Goal: Transaction & Acquisition: Download file/media

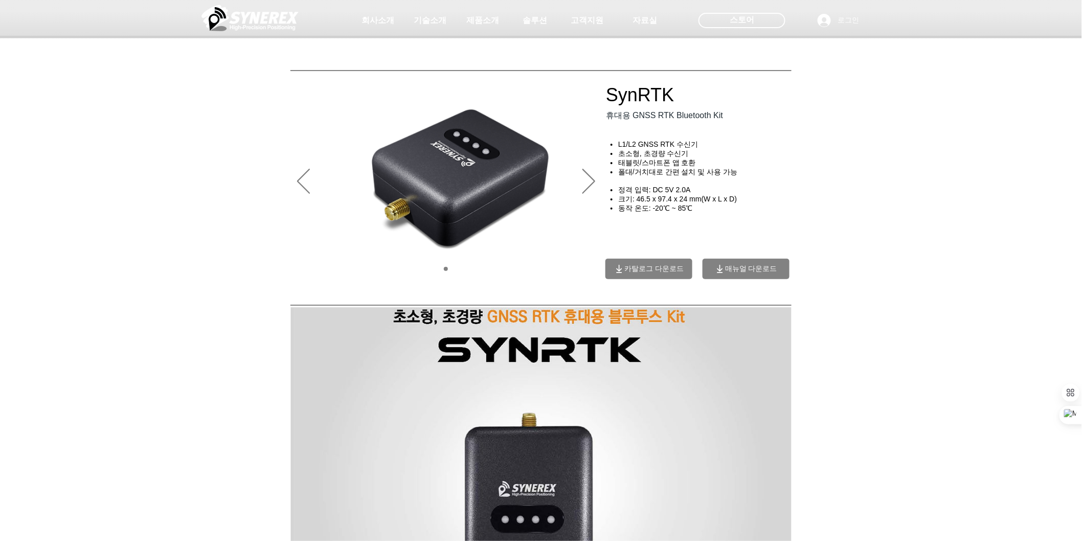
click at [747, 272] on span "매뉴얼 다운로드" at bounding box center [751, 268] width 52 height 9
